Goal: Task Accomplishment & Management: Manage account settings

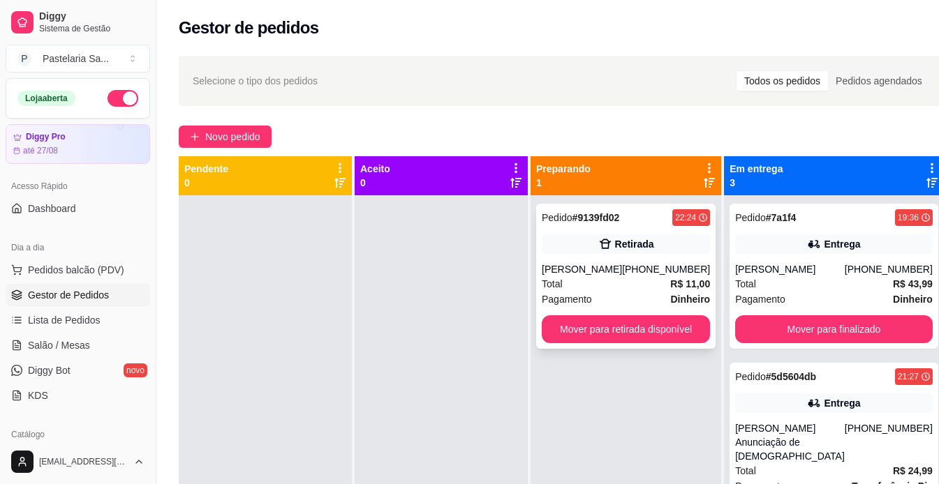
scroll to position [70, 0]
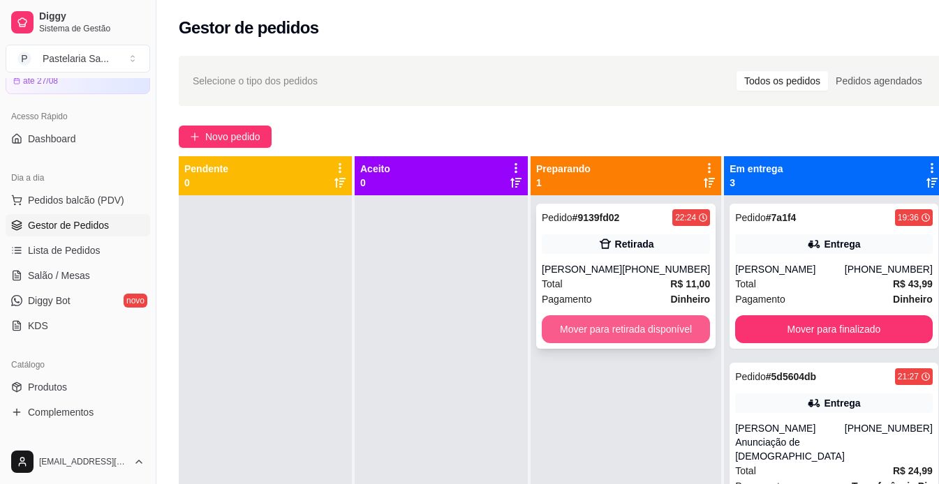
click at [629, 324] on button "Mover para retirada disponível" at bounding box center [625, 329] width 168 height 28
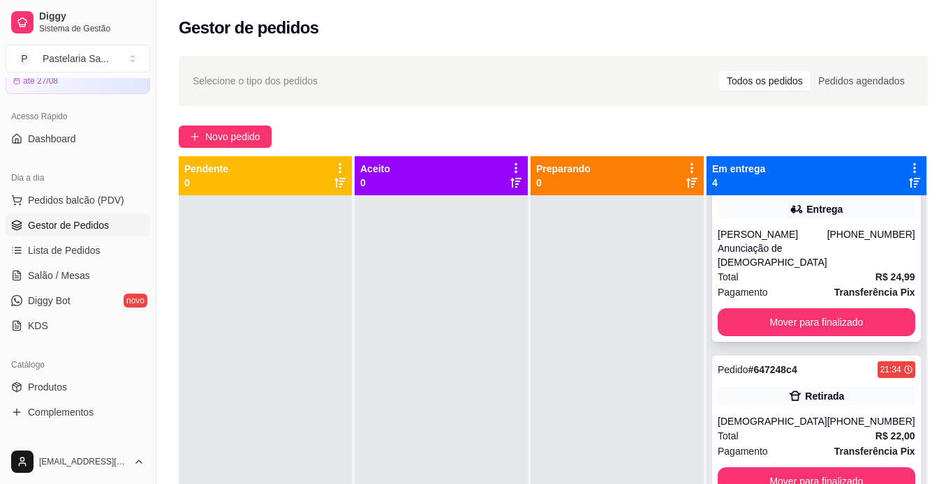
scroll to position [0, 0]
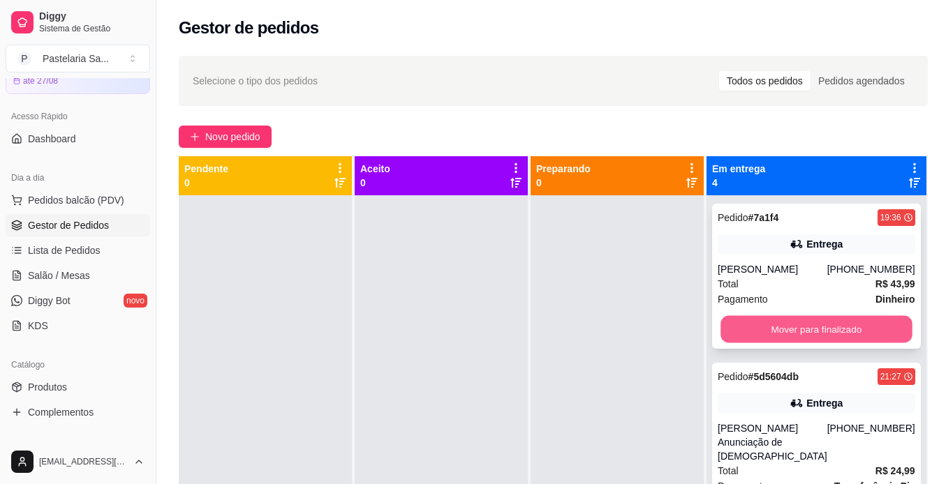
click at [827, 335] on button "Mover para finalizado" at bounding box center [815, 329] width 191 height 27
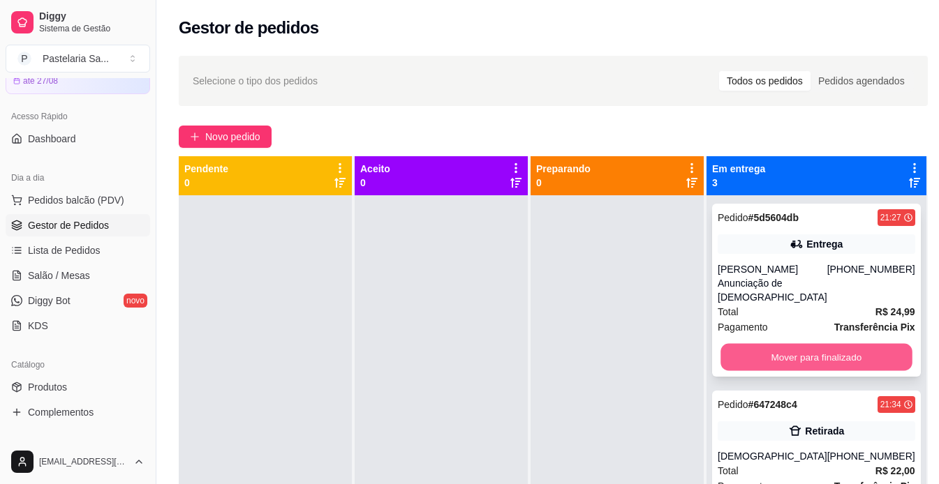
click at [832, 350] on button "Mover para finalizado" at bounding box center [815, 357] width 191 height 27
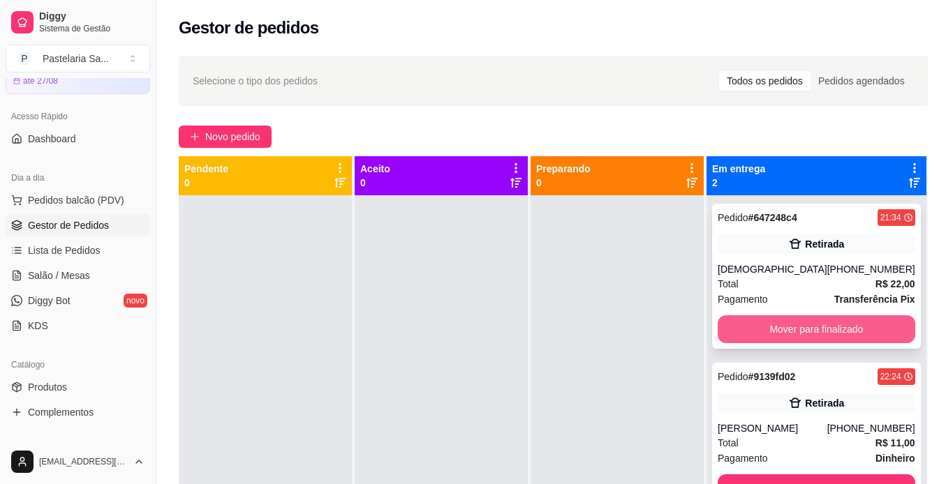
click at [838, 329] on button "Mover para finalizado" at bounding box center [815, 329] width 197 height 28
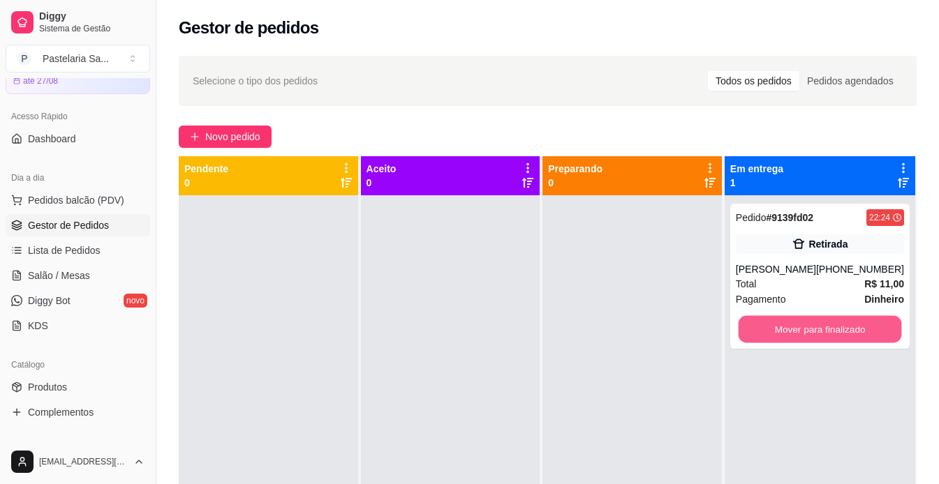
click at [838, 329] on button "Mover para finalizado" at bounding box center [819, 329] width 163 height 27
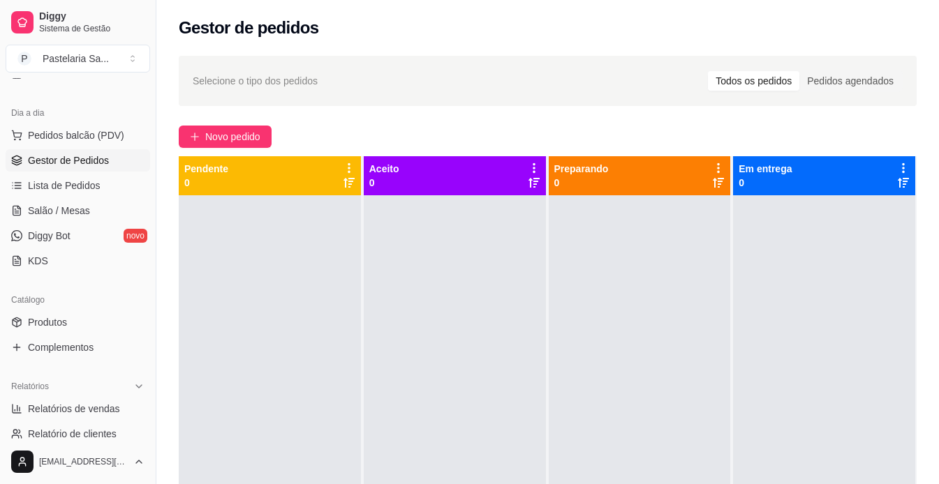
scroll to position [279, 0]
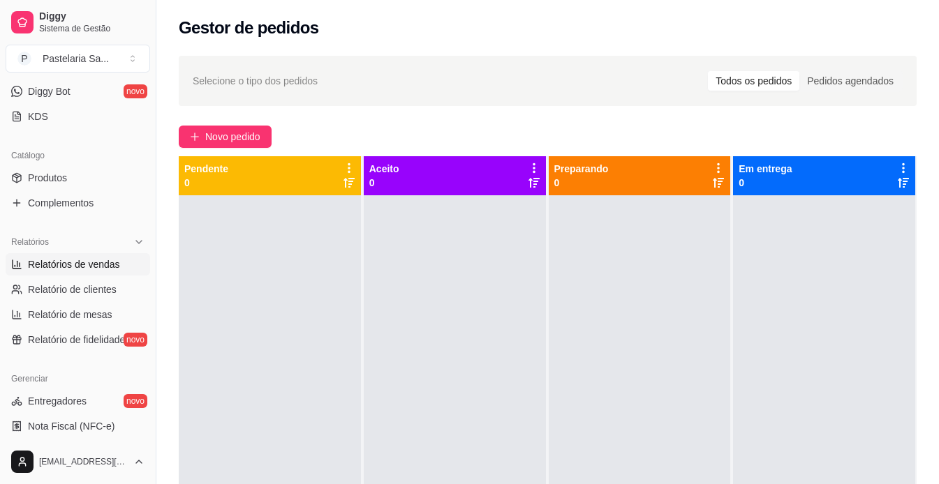
click at [52, 264] on span "Relatórios de vendas" at bounding box center [74, 264] width 92 height 14
select select "ALL"
select select "0"
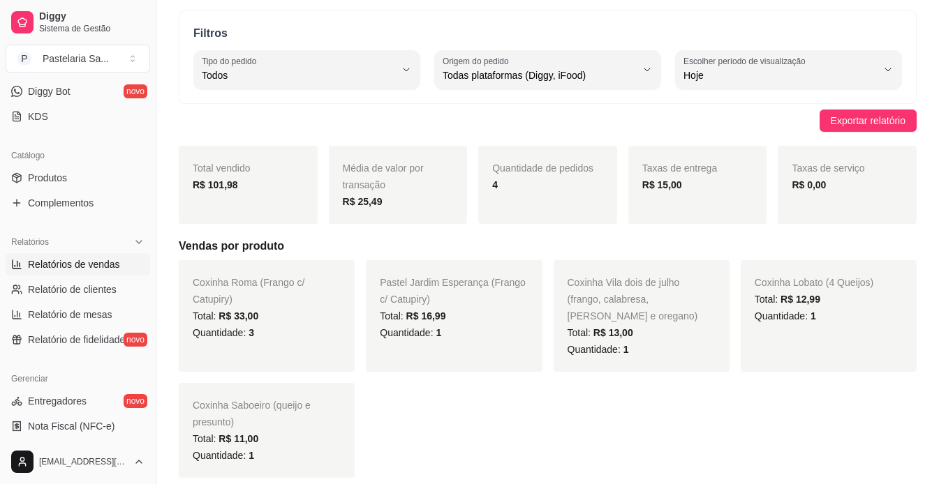
scroll to position [70, 0]
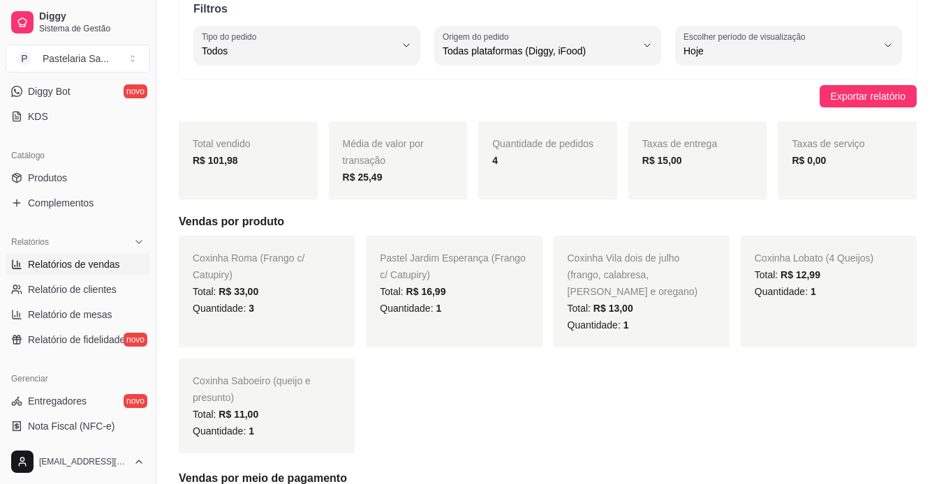
click at [313, 296] on div "Total: R$ 33,00" at bounding box center [267, 291] width 148 height 17
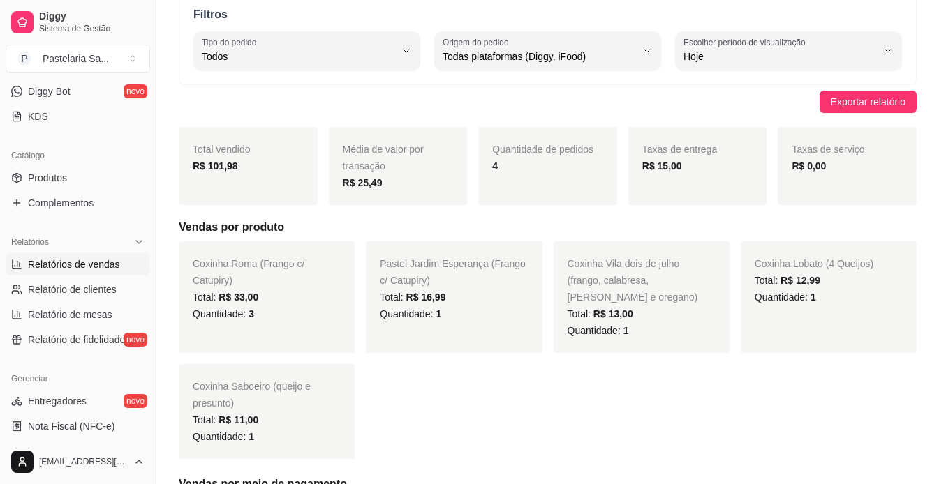
scroll to position [0, 0]
